Goal: Task Accomplishment & Management: Complete application form

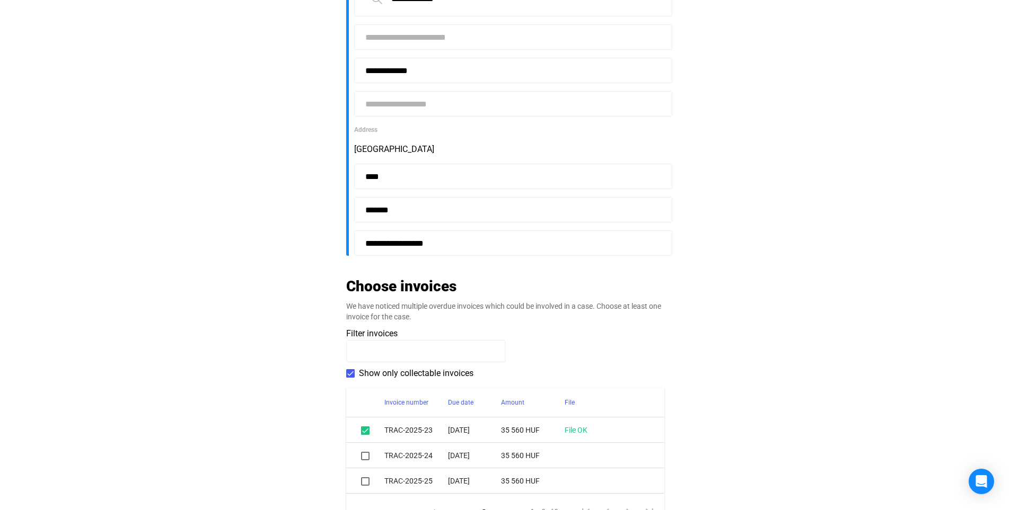
scroll to position [353, 0]
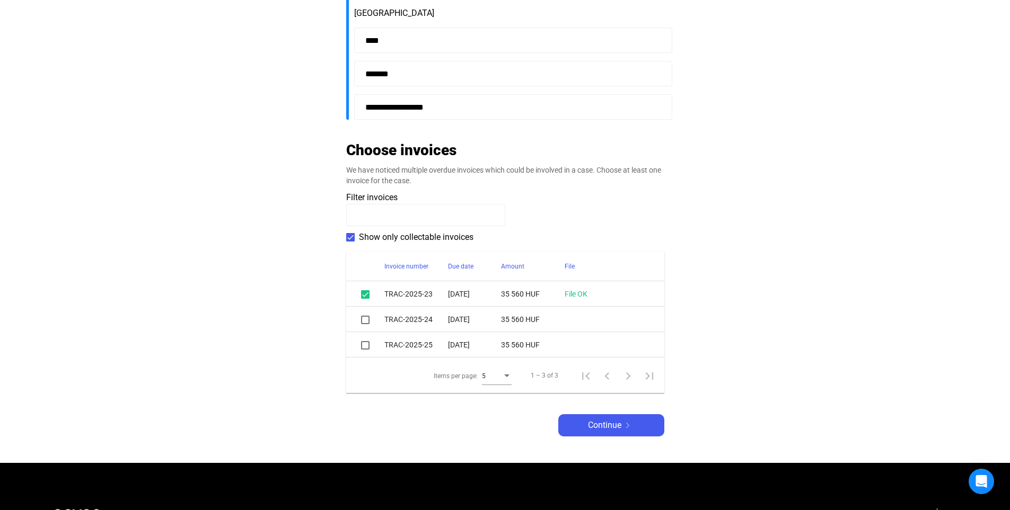
click at [363, 318] on span at bounding box center [365, 320] width 8 height 8
click at [364, 345] on span at bounding box center [365, 345] width 8 height 8
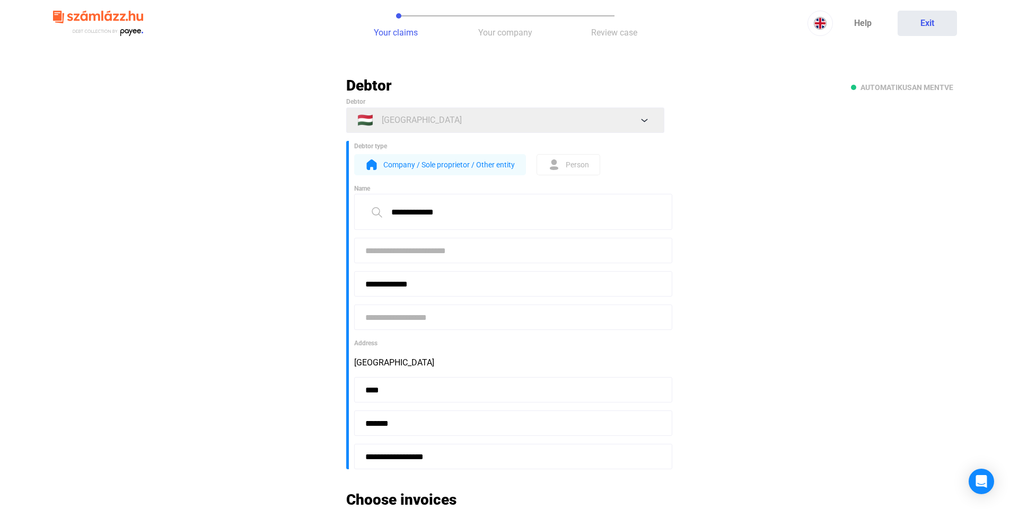
scroll to position [0, 0]
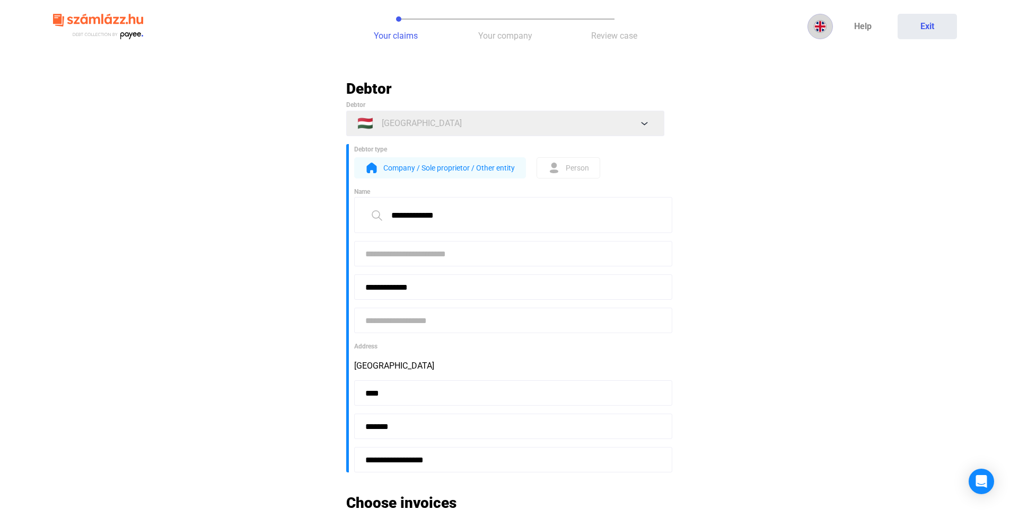
click at [830, 30] on div at bounding box center [820, 26] width 24 height 13
click at [825, 51] on img at bounding box center [822, 52] width 13 height 13
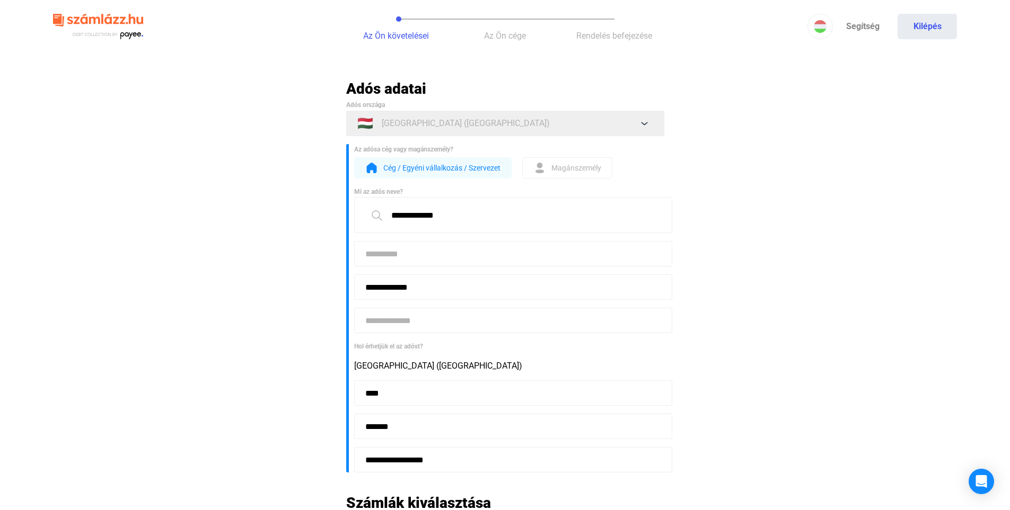
click at [455, 168] on span "Cég / Egyéni vállalkozás / Szervezet" at bounding box center [441, 168] width 117 height 13
click at [425, 257] on input at bounding box center [513, 253] width 318 height 25
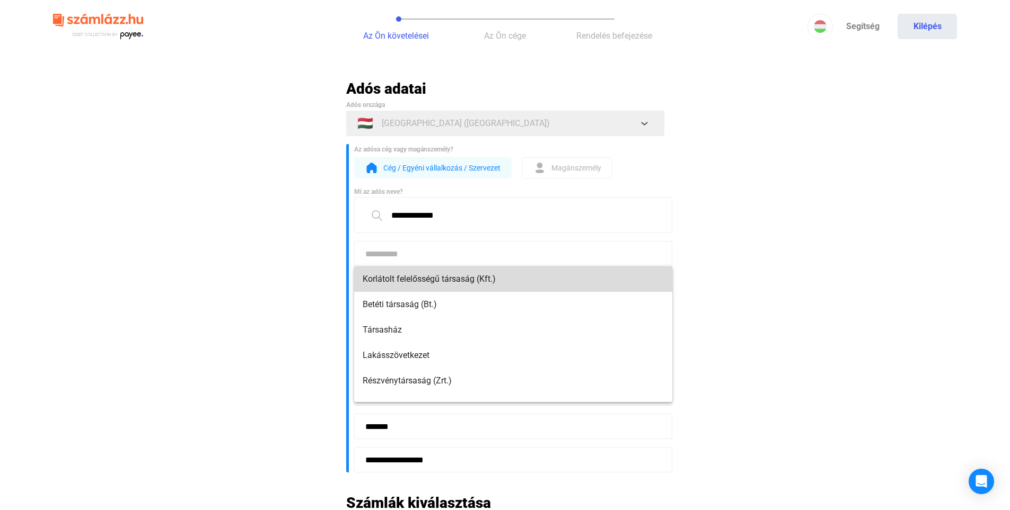
click at [527, 281] on span "Korlátolt felelősségű társaság (Kft.)" at bounding box center [513, 279] width 301 height 13
type input "**********"
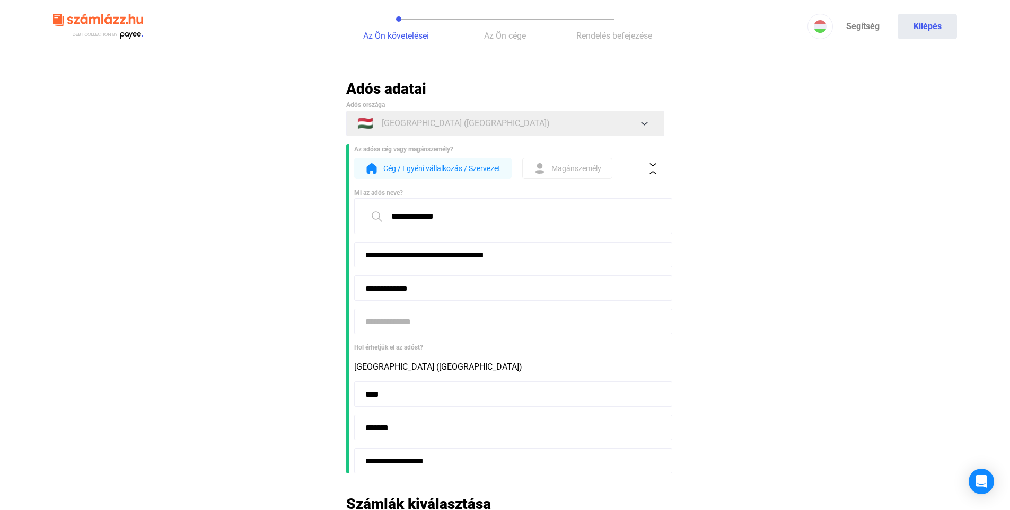
click at [447, 325] on input at bounding box center [513, 321] width 318 height 25
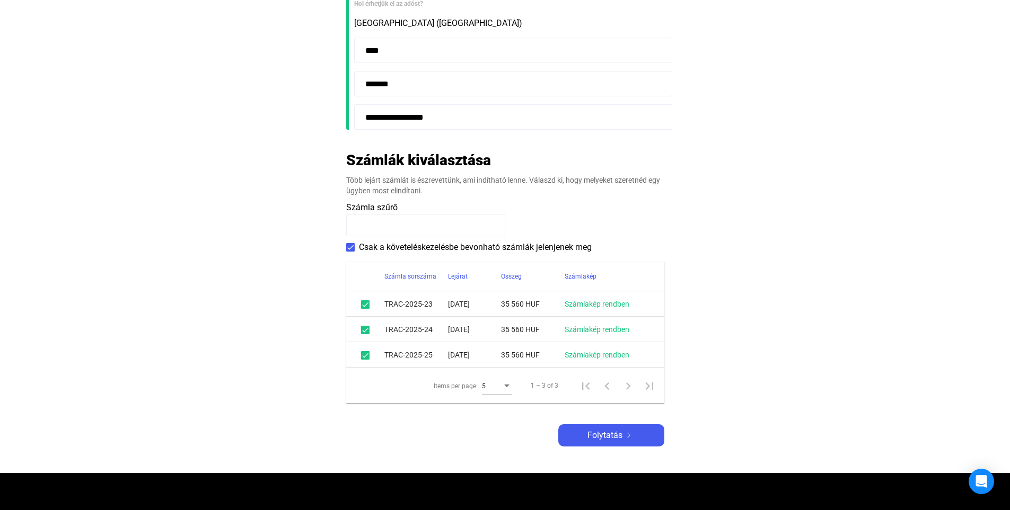
scroll to position [353, 0]
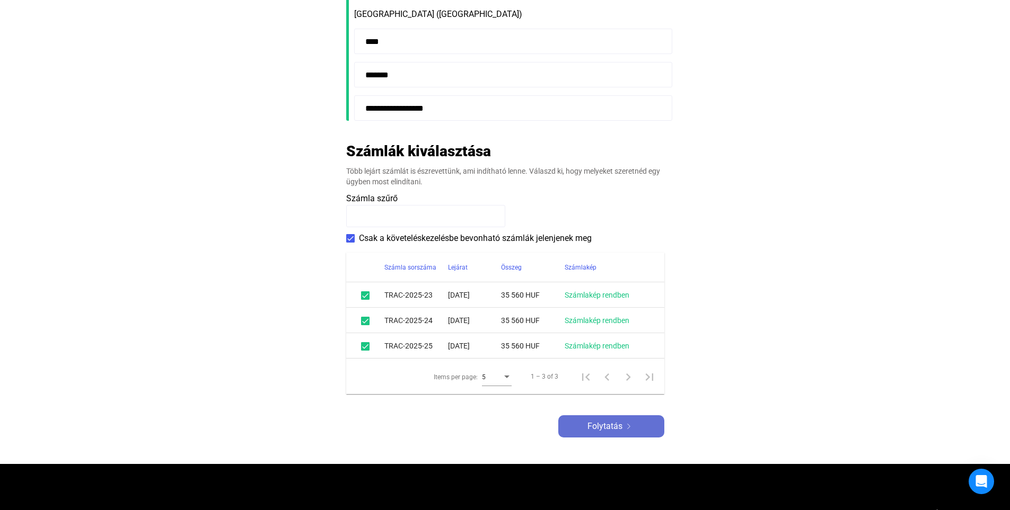
click at [609, 431] on span "Folytatás" at bounding box center [604, 426] width 35 height 13
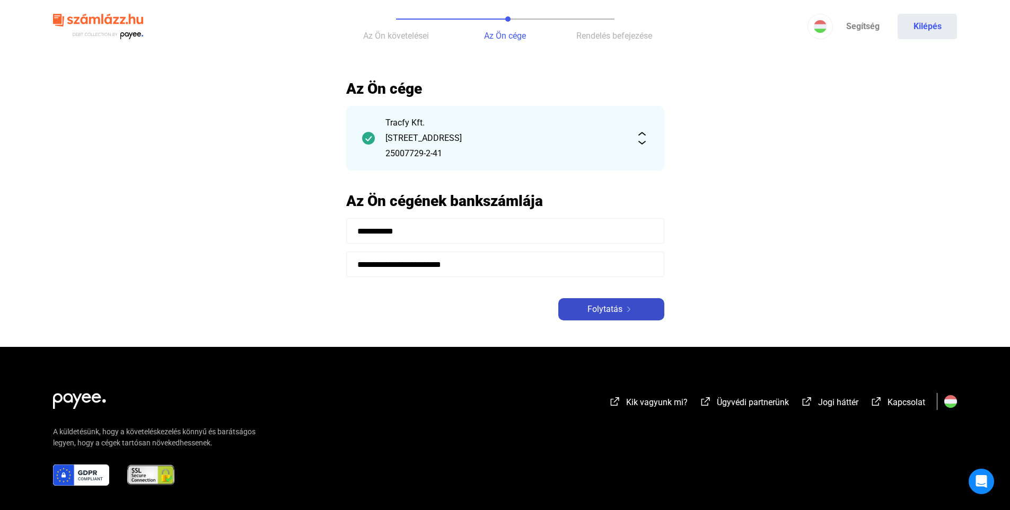
click at [623, 313] on div "Folytatás" at bounding box center [611, 309] width 100 height 13
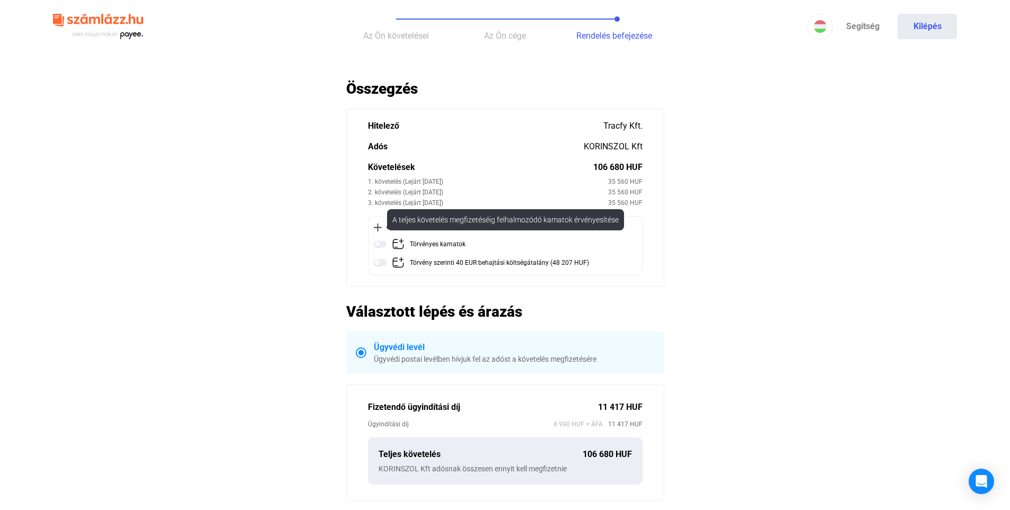
click at [378, 242] on img at bounding box center [380, 244] width 13 height 13
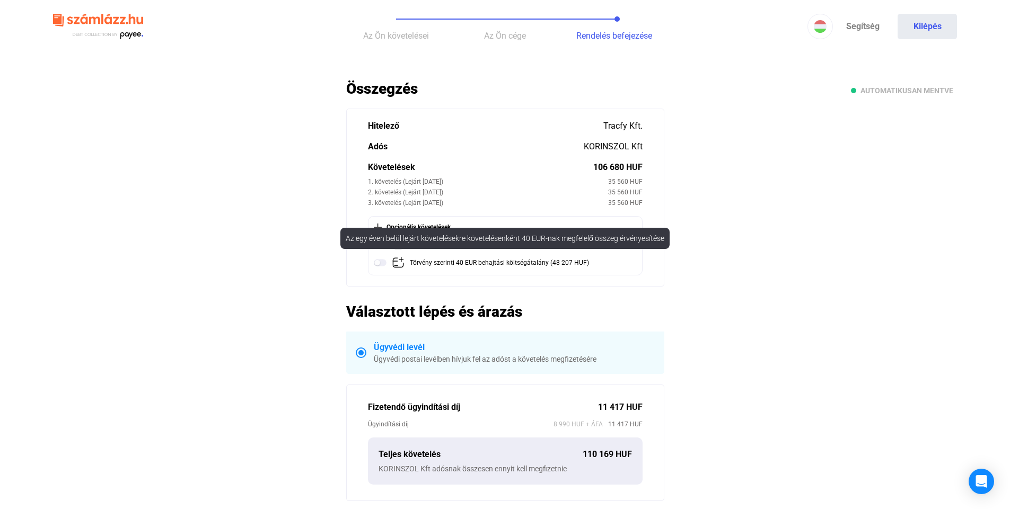
click at [398, 249] on div "Az egy éven belül lejárt követelésekre követelésenként 40 EUR-nak megfelelő öss…" at bounding box center [504, 238] width 329 height 21
click at [384, 265] on img at bounding box center [380, 263] width 13 height 13
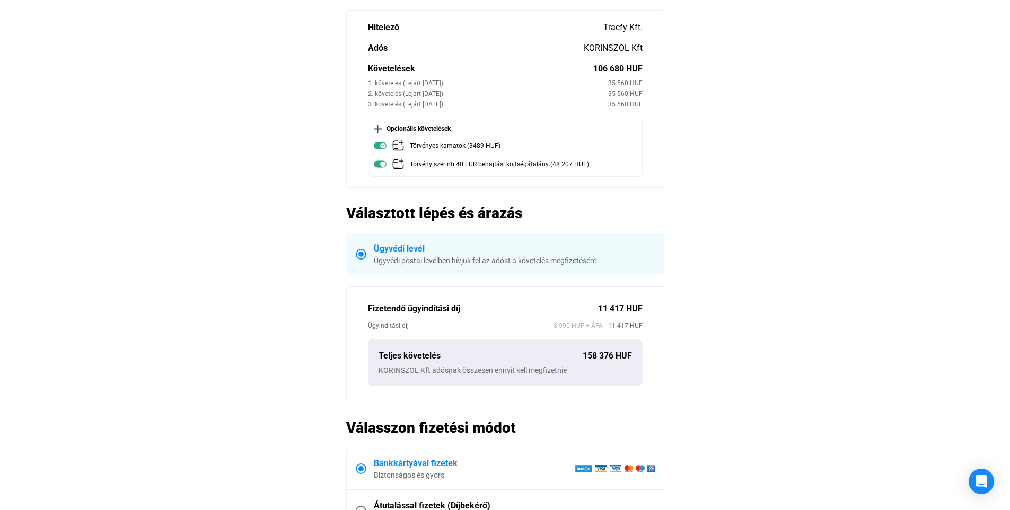
scroll to position [265, 0]
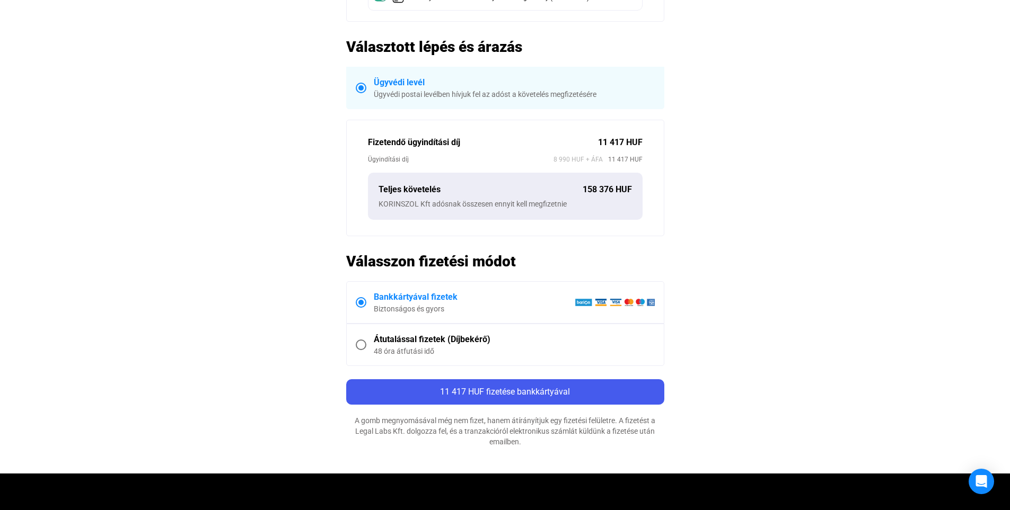
click at [437, 300] on div "Bankkártyával fizetek" at bounding box center [474, 297] width 201 height 13
click at [407, 79] on div "Ügyvédi levél" at bounding box center [514, 82] width 281 height 13
click at [286, 293] on main "Automatikusan mentve Összegzés Hitelező Tracfy Kft. Adós KORINSZOL Kft Követelé…" at bounding box center [505, 143] width 1010 height 659
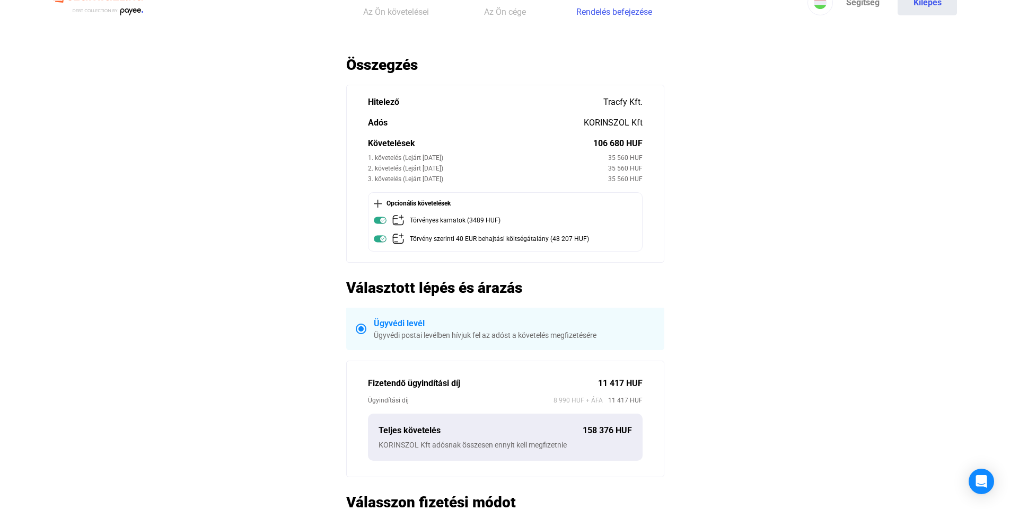
scroll to position [0, 0]
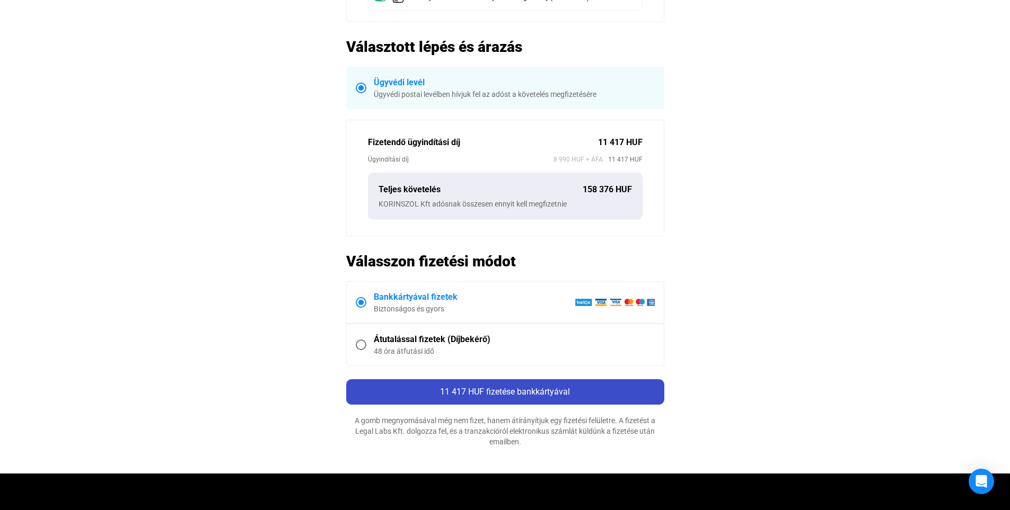
click at [528, 388] on span "11 417 HUF fizetése bankkártyával" at bounding box center [505, 392] width 130 height 10
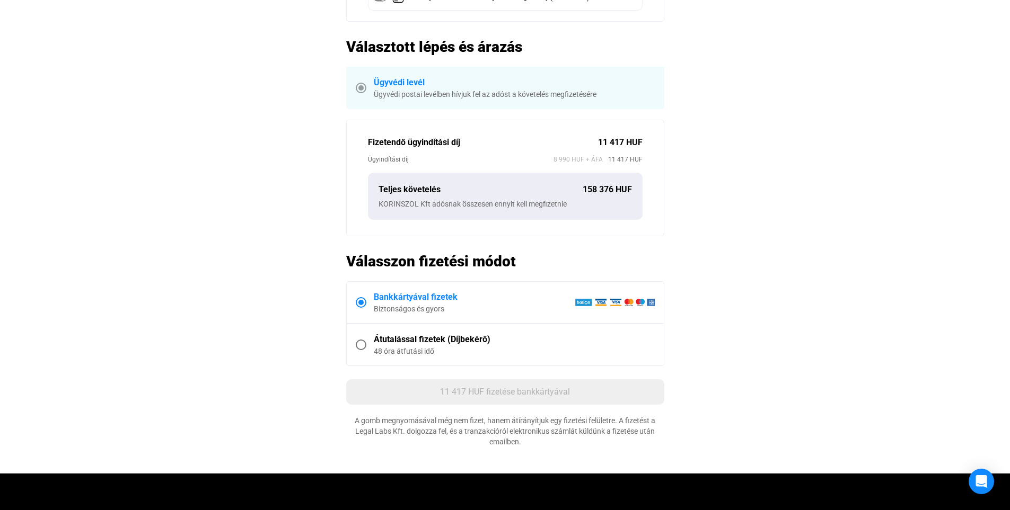
scroll to position [252, 0]
